Goal: Task Accomplishment & Management: Use online tool/utility

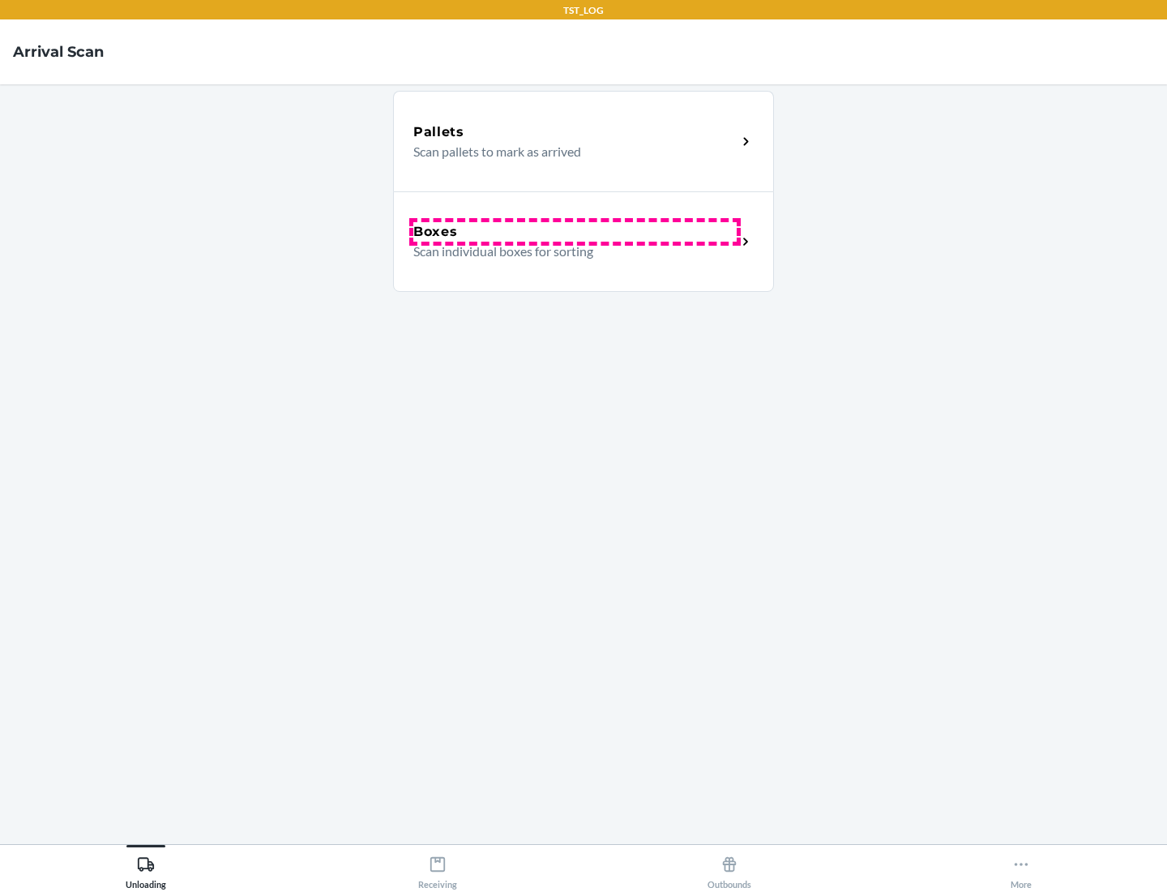
click at [575, 232] on div "Boxes" at bounding box center [574, 231] width 323 height 19
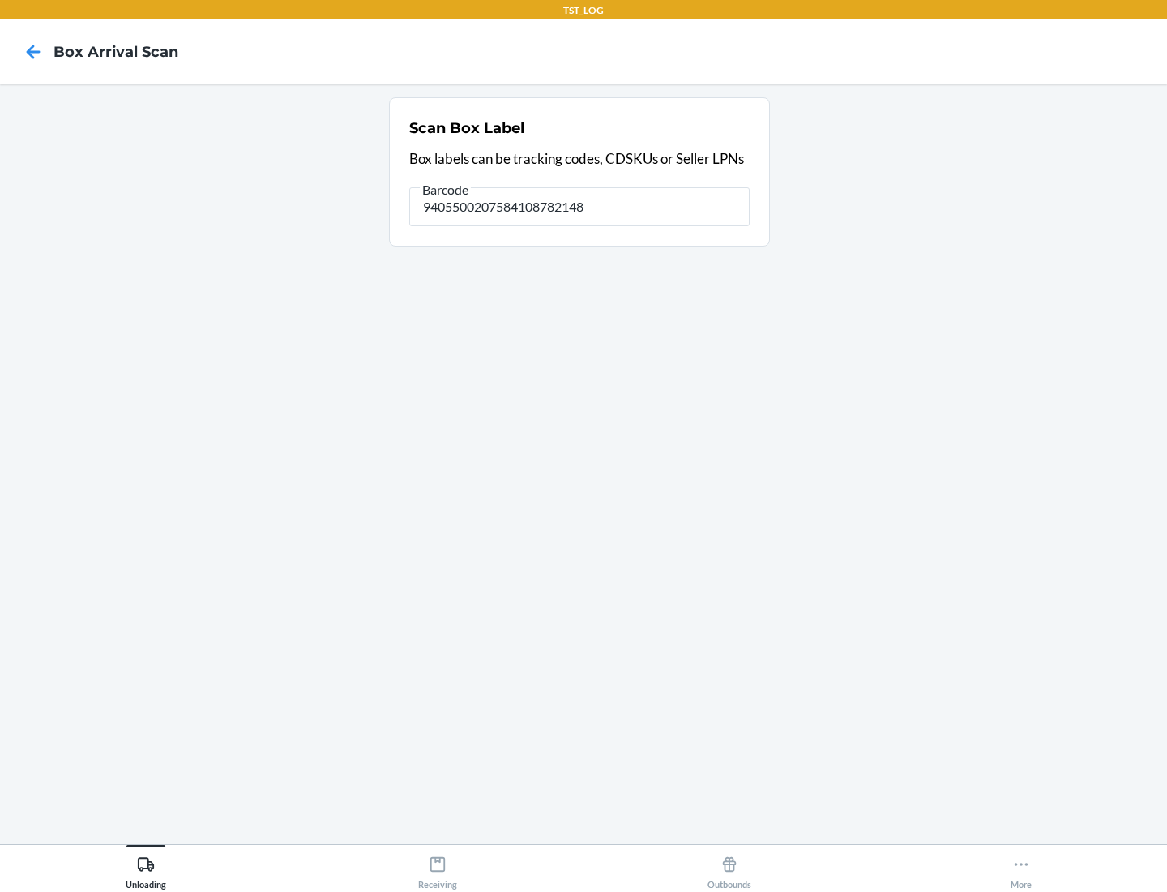
type input "9405500207584108782148"
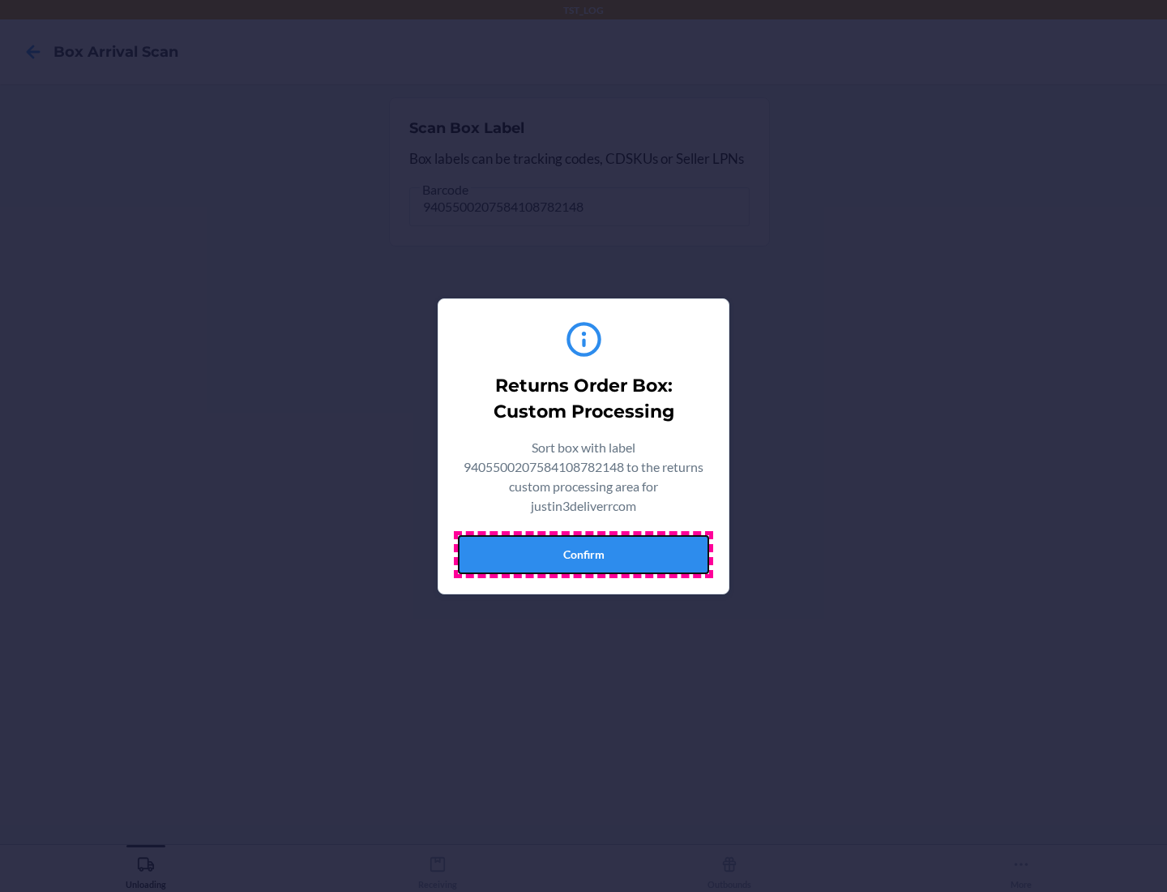
click at [584, 554] on button "Confirm" at bounding box center [583, 554] width 251 height 39
